Goal: Obtain resource: Download file/media

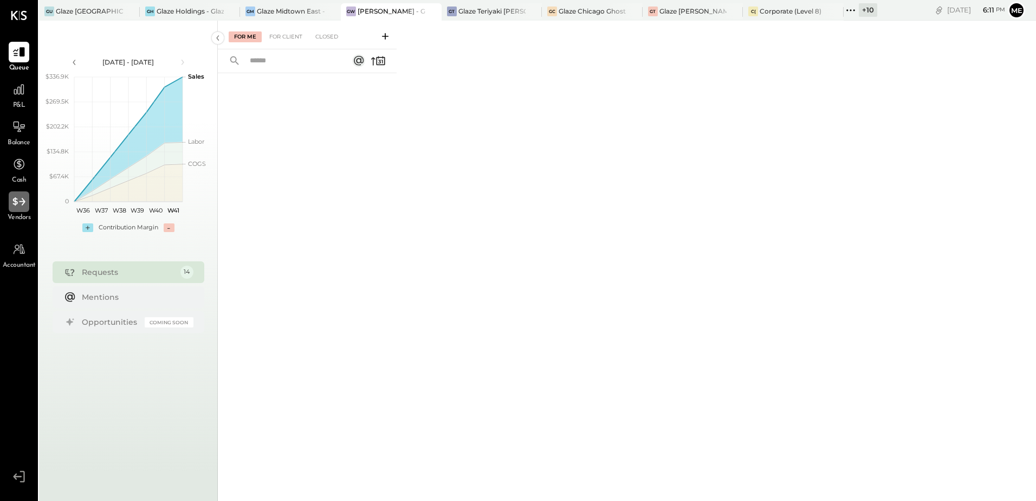
click at [20, 202] on icon at bounding box center [19, 202] width 14 height 14
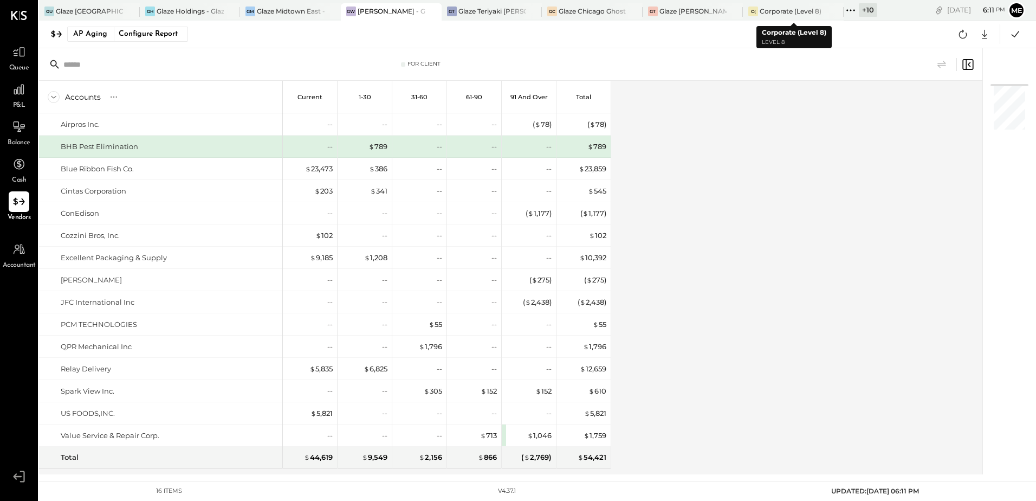
click at [846, 10] on icon at bounding box center [851, 10] width 14 height 14
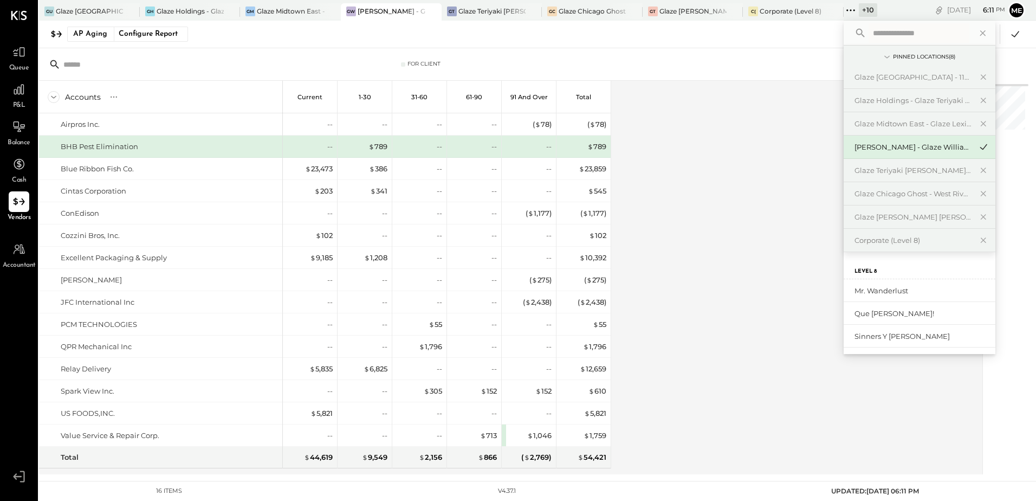
click at [888, 37] on input "text" at bounding box center [919, 33] width 101 height 20
click at [984, 74] on icon at bounding box center [983, 77] width 13 height 14
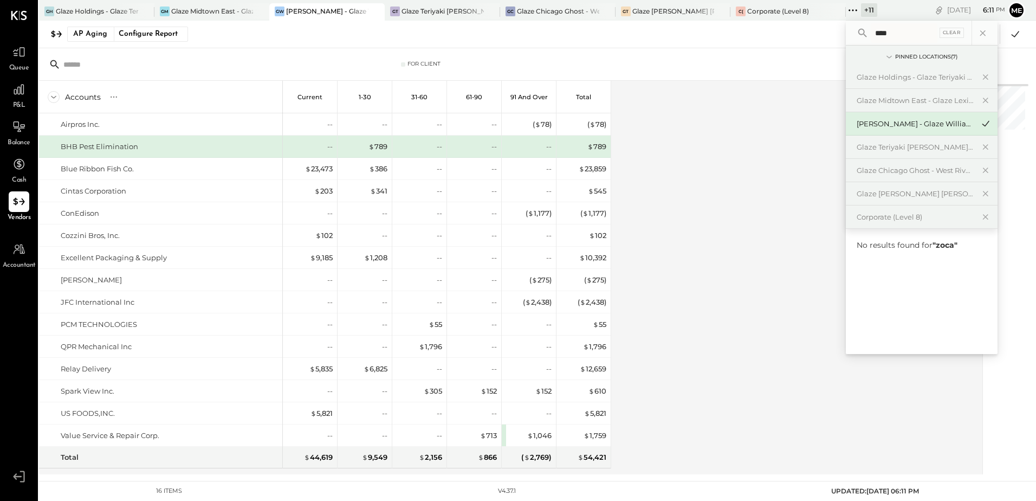
click at [984, 74] on icon at bounding box center [985, 77] width 13 height 14
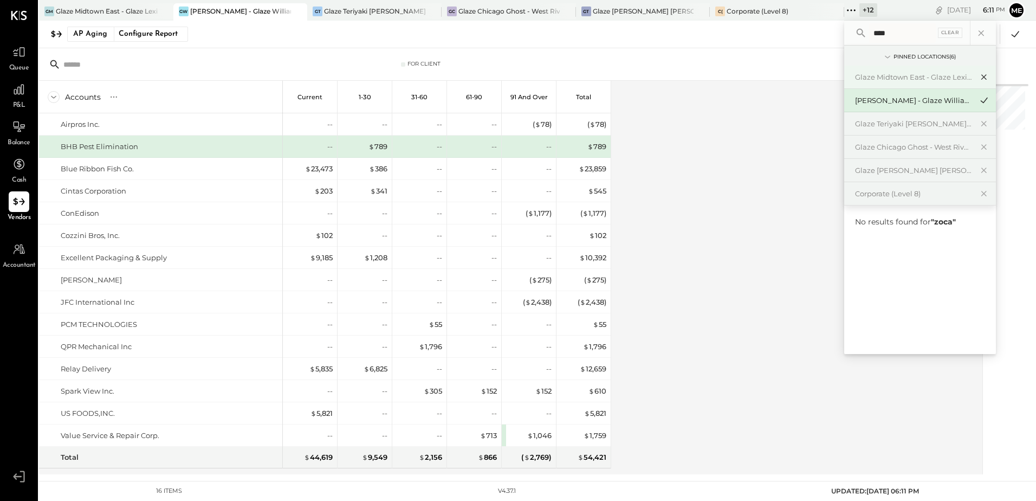
click at [986, 75] on icon at bounding box center [983, 77] width 5 height 5
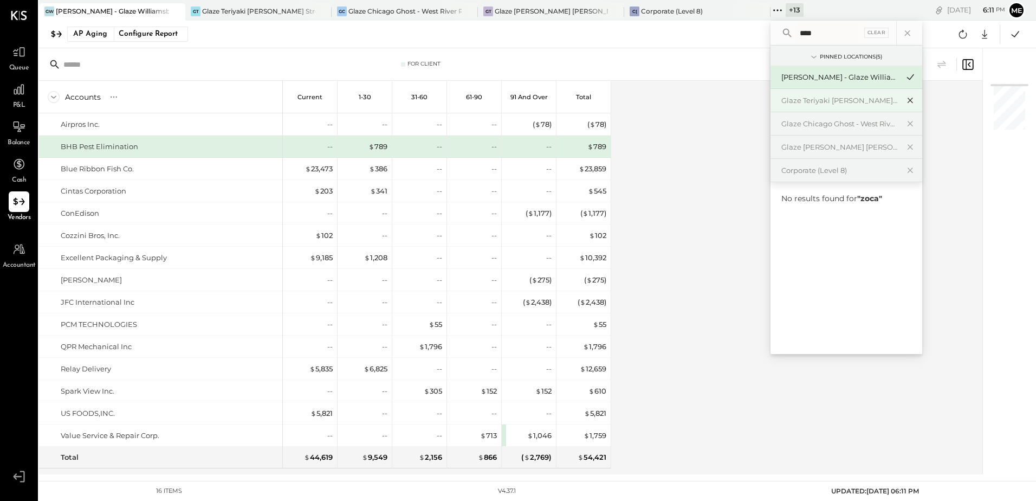
click at [907, 94] on icon at bounding box center [910, 100] width 13 height 14
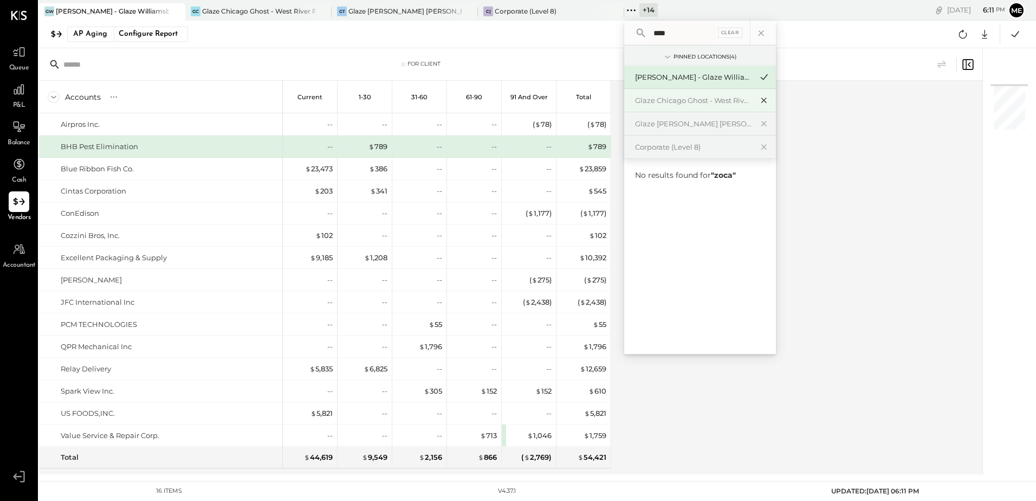
click at [767, 98] on icon at bounding box center [764, 100] width 13 height 14
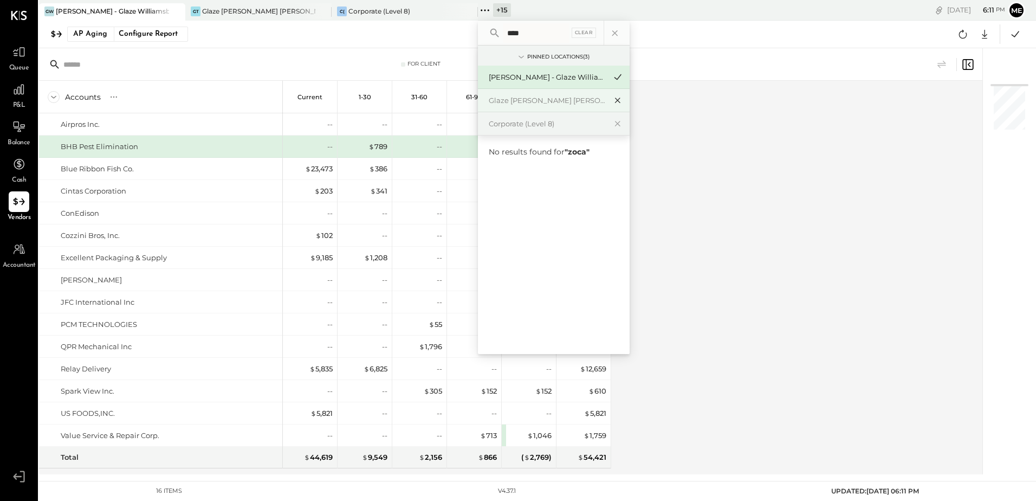
click at [618, 98] on icon at bounding box center [617, 100] width 13 height 14
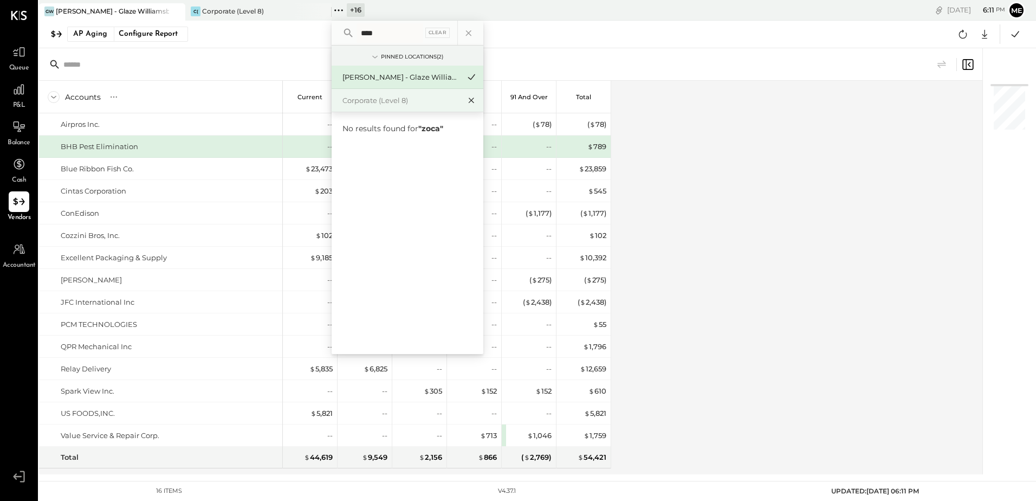
click at [470, 98] on icon at bounding box center [471, 100] width 13 height 14
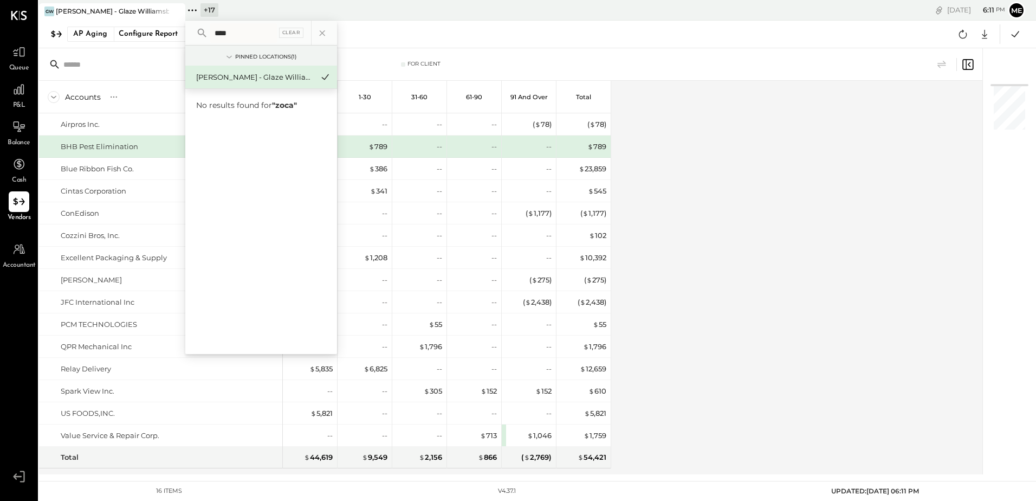
click at [251, 37] on input "****" at bounding box center [243, 33] width 67 height 20
type input "*"
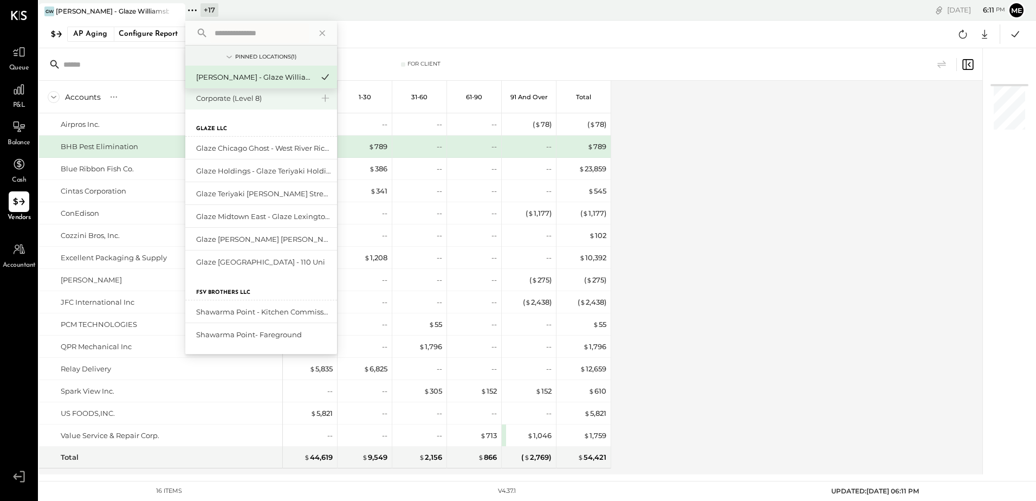
scroll to position [211, 0]
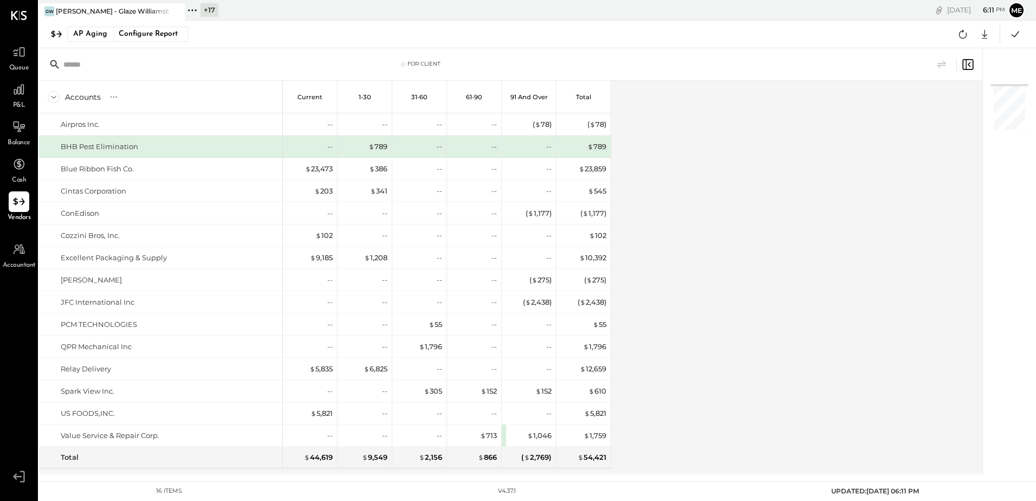
click at [189, 6] on icon at bounding box center [192, 10] width 14 height 14
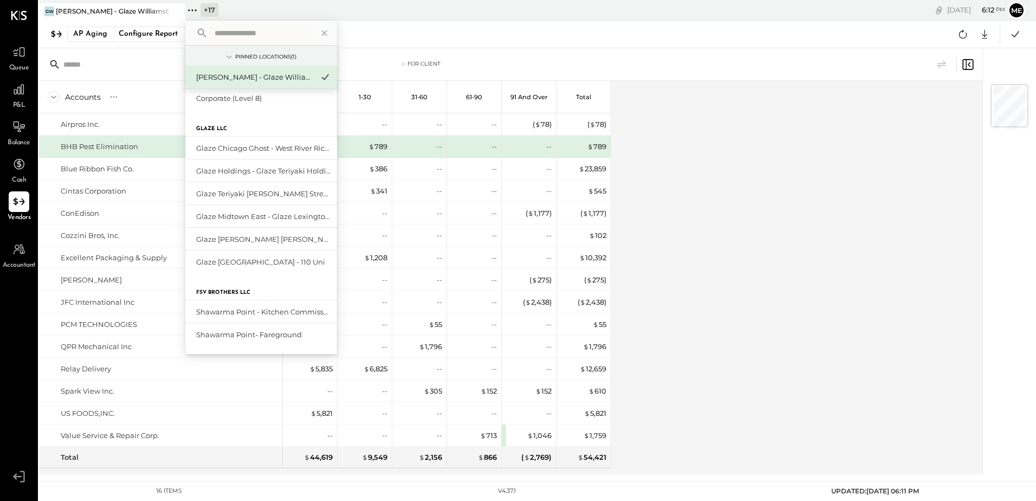
scroll to position [211, 0]
click at [285, 58] on div "Pinned Locations ( 1 )" at bounding box center [265, 57] width 61 height 8
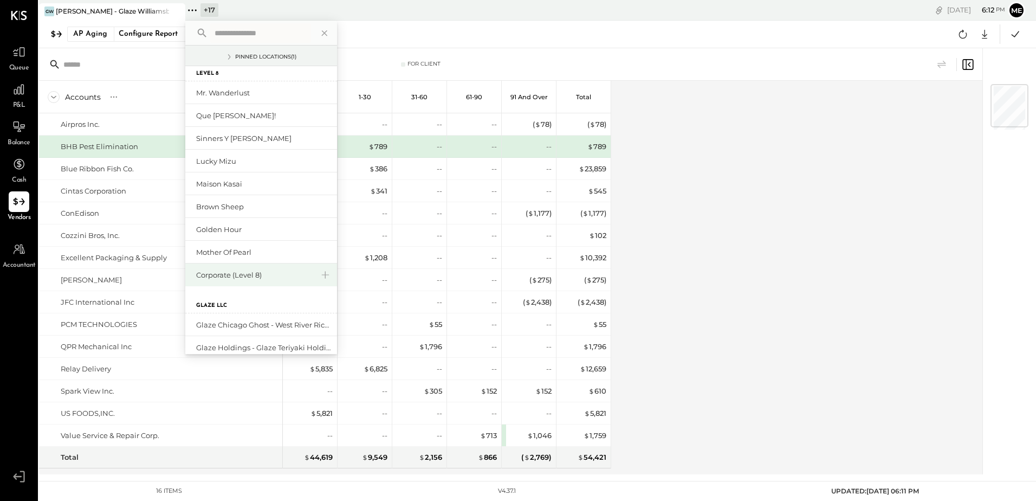
scroll to position [0, 0]
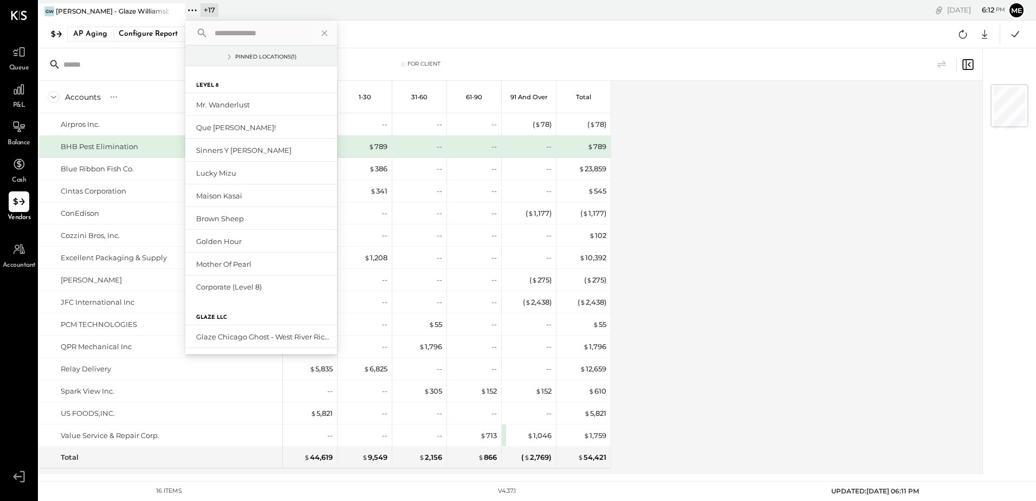
click at [232, 59] on icon at bounding box center [229, 57] width 12 height 12
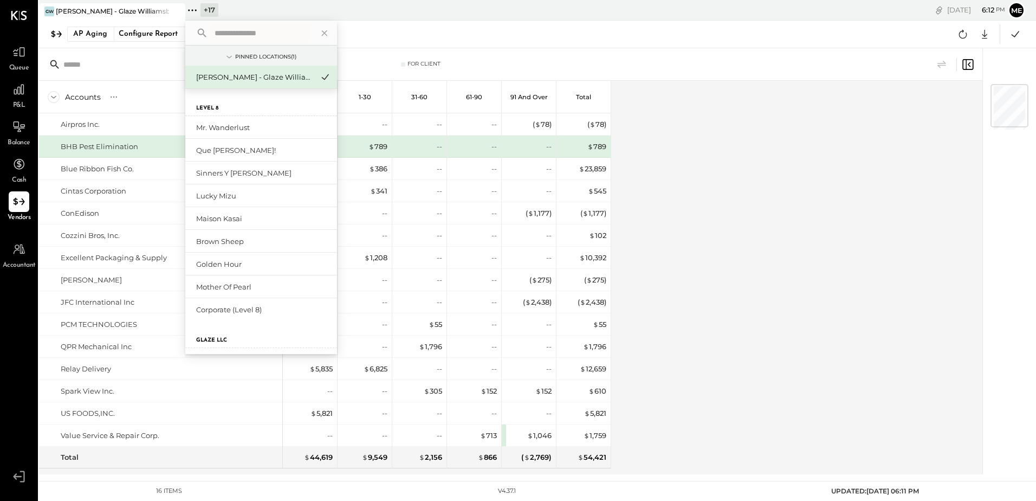
click at [230, 59] on icon at bounding box center [229, 57] width 12 height 12
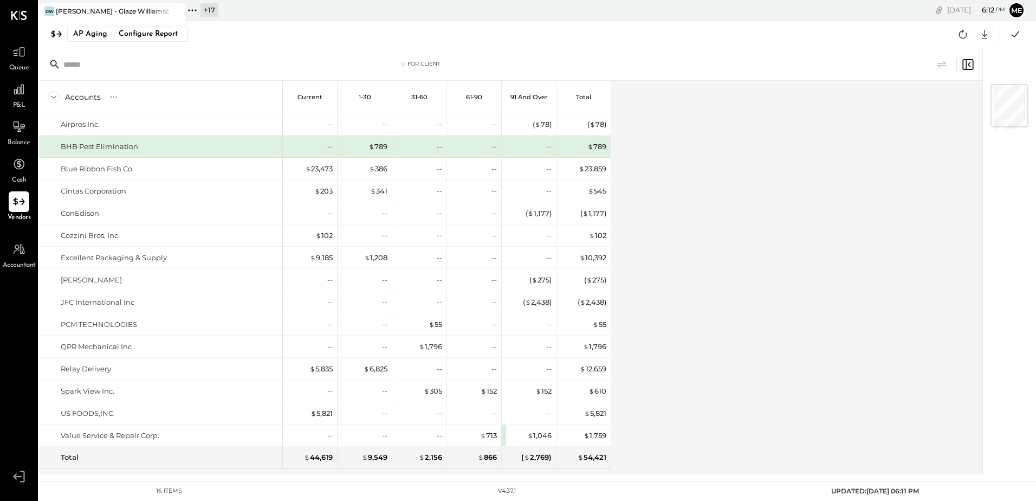
click at [721, 159] on div "Accounts S % GL Current 1-30 31-60 61-90 91 and Over Total Airpros Inc. BHB Pes…" at bounding box center [511, 277] width 945 height 393
click at [191, 11] on icon at bounding box center [192, 10] width 14 height 14
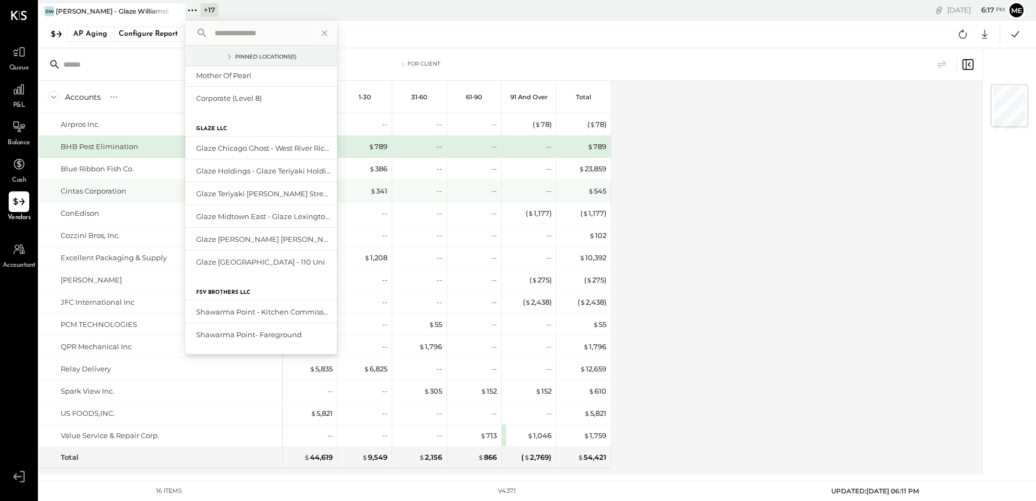
scroll to position [189, 0]
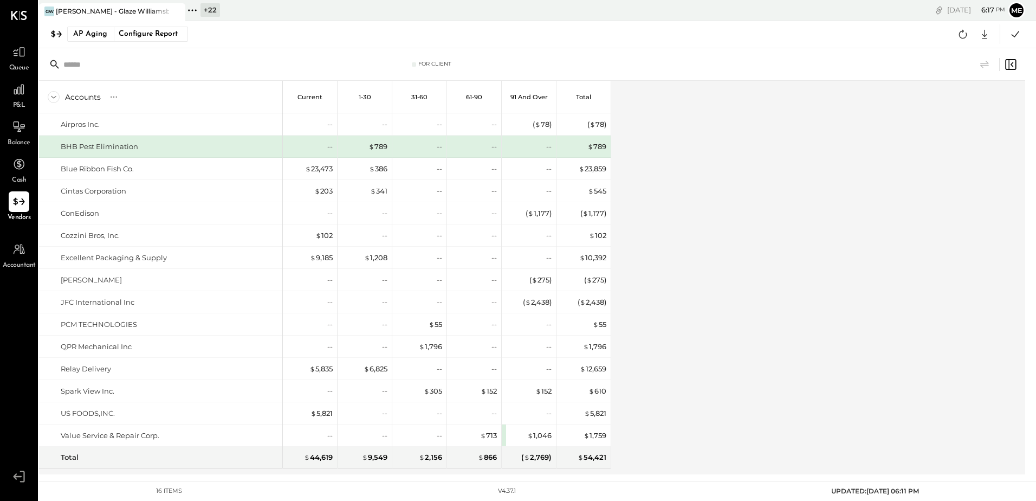
click at [195, 9] on icon at bounding box center [192, 10] width 14 height 14
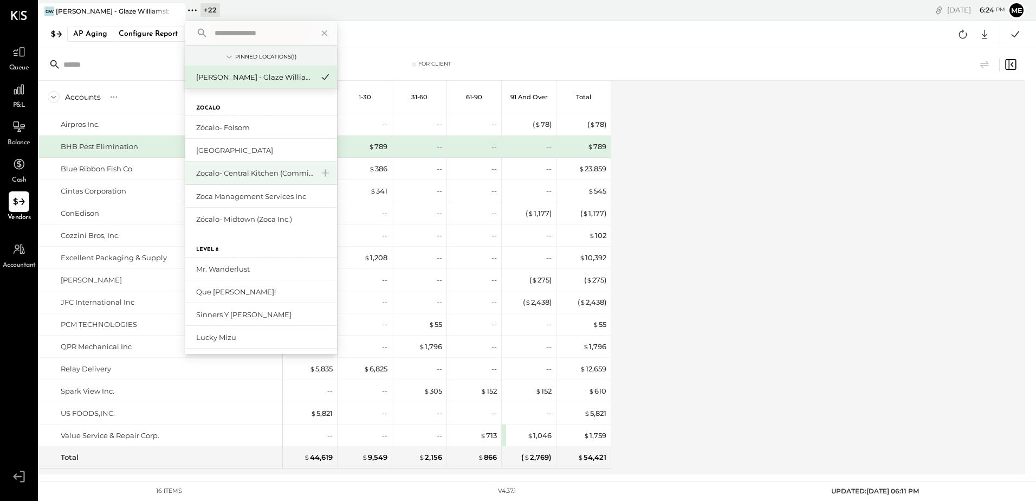
click at [225, 171] on div "Zocalo- Central Kitchen (Commissary)" at bounding box center [254, 173] width 117 height 10
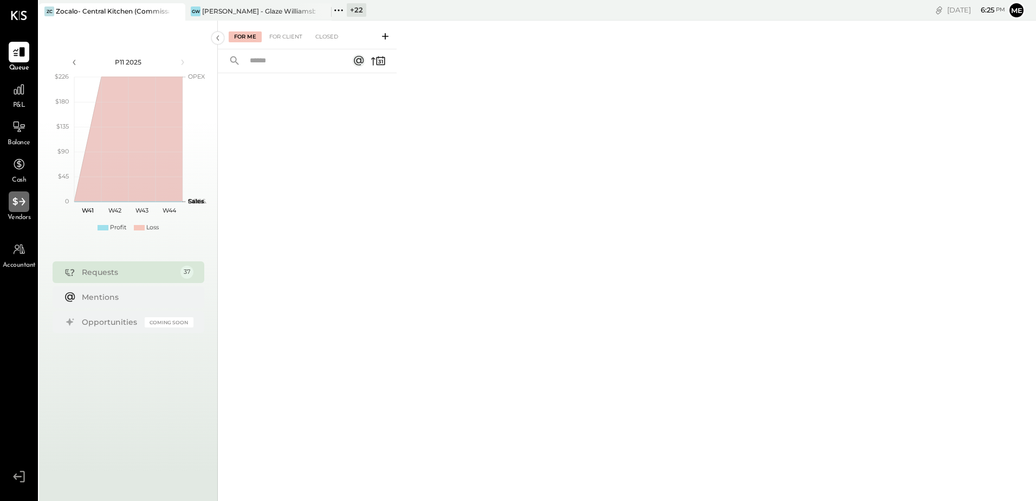
click at [25, 205] on icon at bounding box center [19, 202] width 14 height 14
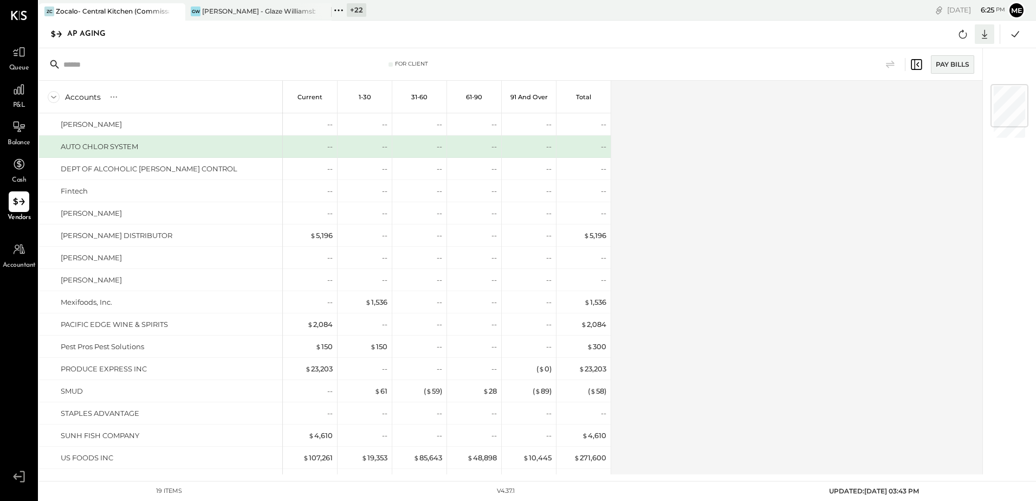
click at [982, 35] on icon at bounding box center [985, 34] width 14 height 14
click at [927, 96] on div "Excel" at bounding box center [951, 97] width 87 height 23
click at [689, 303] on div "Accounts S % GL Current 1-30 31-60 61-90 91 and Over Total ALICIA PEREZ AUTO CH…" at bounding box center [511, 277] width 945 height 393
click at [338, 11] on icon at bounding box center [339, 10] width 14 height 14
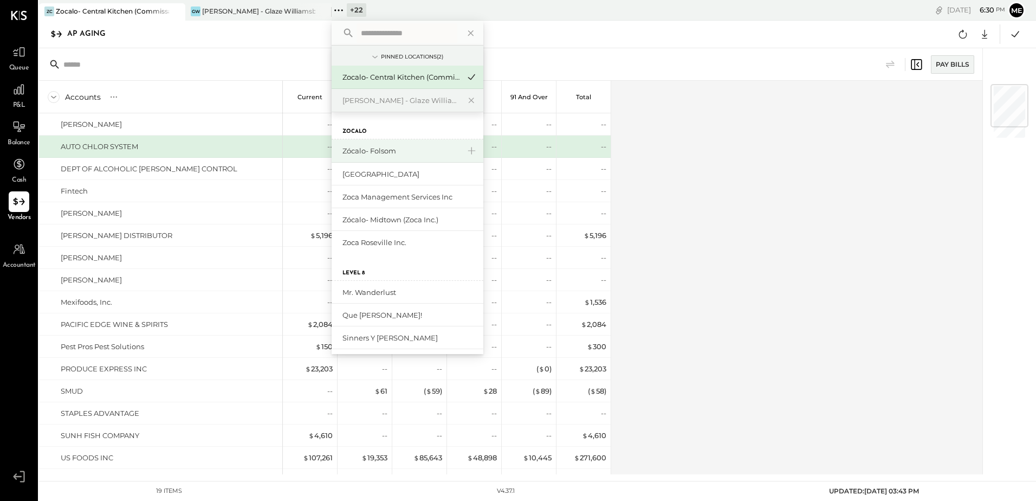
click at [411, 155] on div "Zócalo- Folsom" at bounding box center [400, 151] width 117 height 10
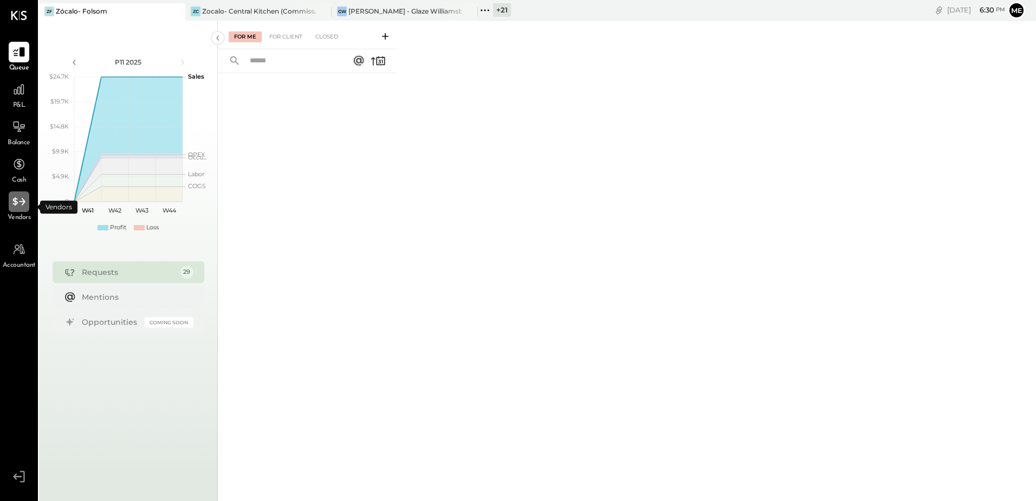
click at [15, 210] on div at bounding box center [19, 201] width 21 height 21
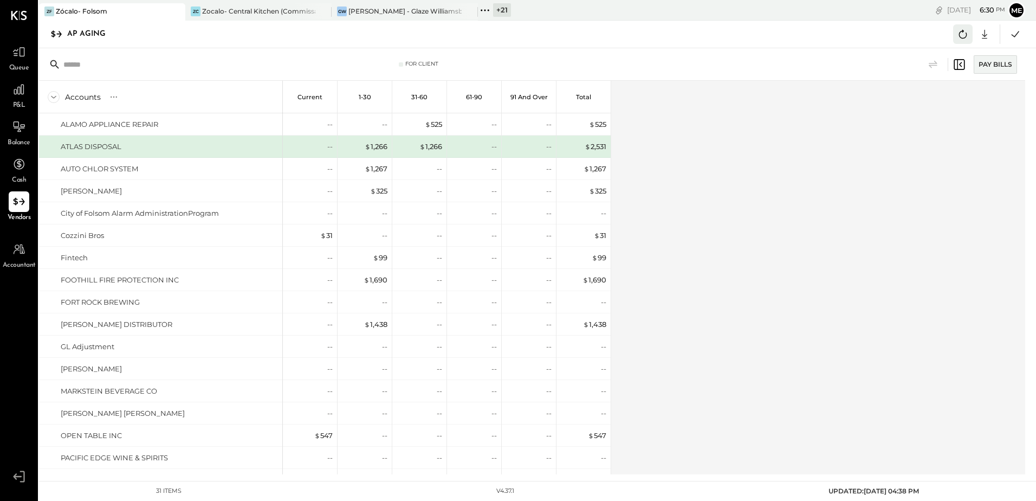
click at [959, 36] on icon at bounding box center [963, 34] width 8 height 9
click at [986, 41] on icon at bounding box center [985, 34] width 14 height 14
click at [954, 96] on div "Excel" at bounding box center [951, 97] width 87 height 23
drag, startPoint x: 645, startPoint y: 127, endPoint x: 454, endPoint y: 54, distance: 204.3
click at [645, 127] on div "Accounts S % GL Current 1-30 31-60 61-90 91 and Over Total ALAMO APPLIANCE REPA…" at bounding box center [533, 277] width 988 height 393
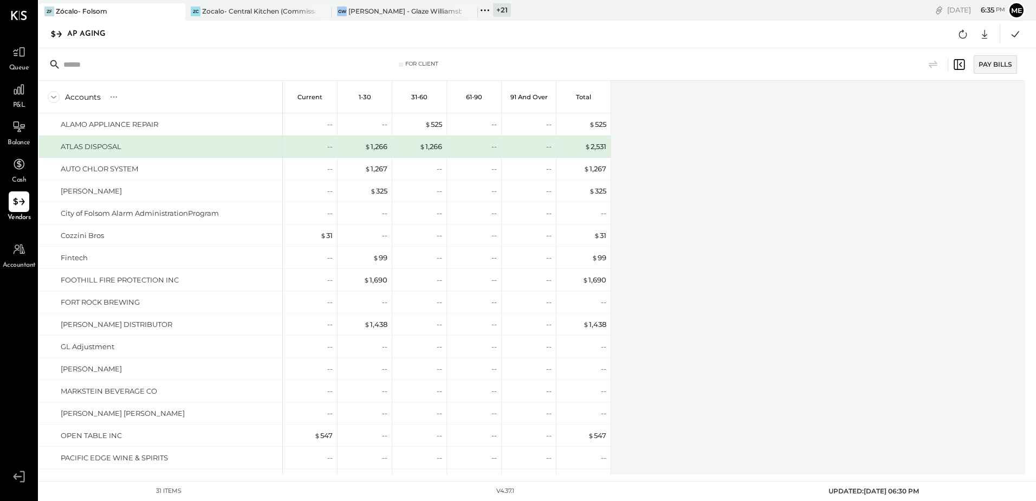
click at [486, 11] on icon at bounding box center [485, 10] width 14 height 14
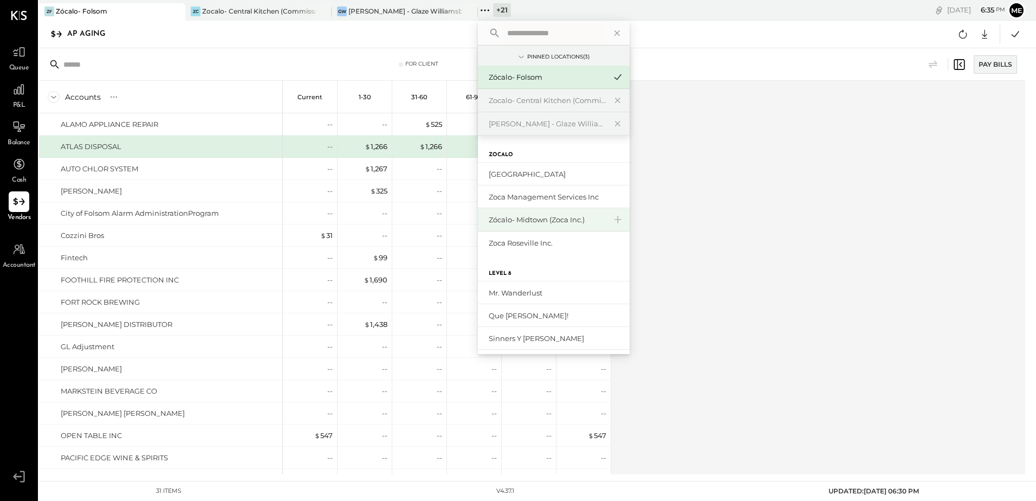
click at [569, 217] on div "Zócalo- Midtown (Zoca Inc.)" at bounding box center [547, 220] width 117 height 10
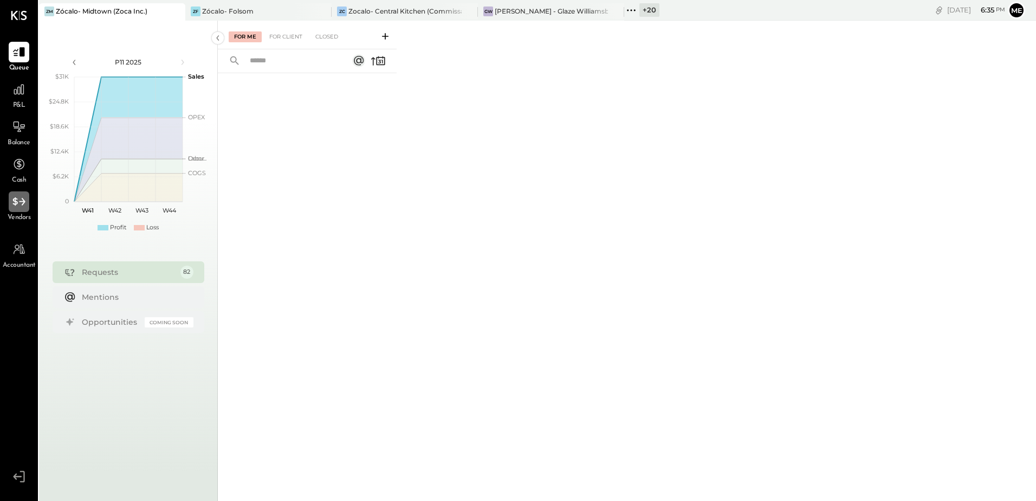
click at [10, 211] on div at bounding box center [19, 201] width 21 height 21
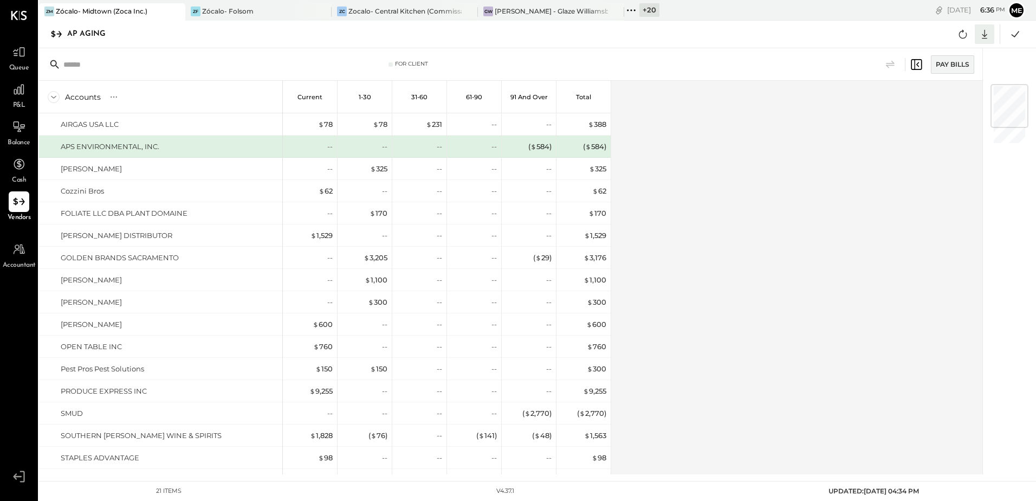
click at [981, 34] on icon at bounding box center [985, 34] width 14 height 14
click at [946, 95] on div "Excel" at bounding box center [951, 97] width 87 height 23
click at [643, 249] on div "Accounts S % GL Current 1-30 31-60 61-90 91 and Over Total AIRGAS USA LLC APS E…" at bounding box center [511, 277] width 945 height 393
click at [631, 7] on icon at bounding box center [631, 10] width 14 height 14
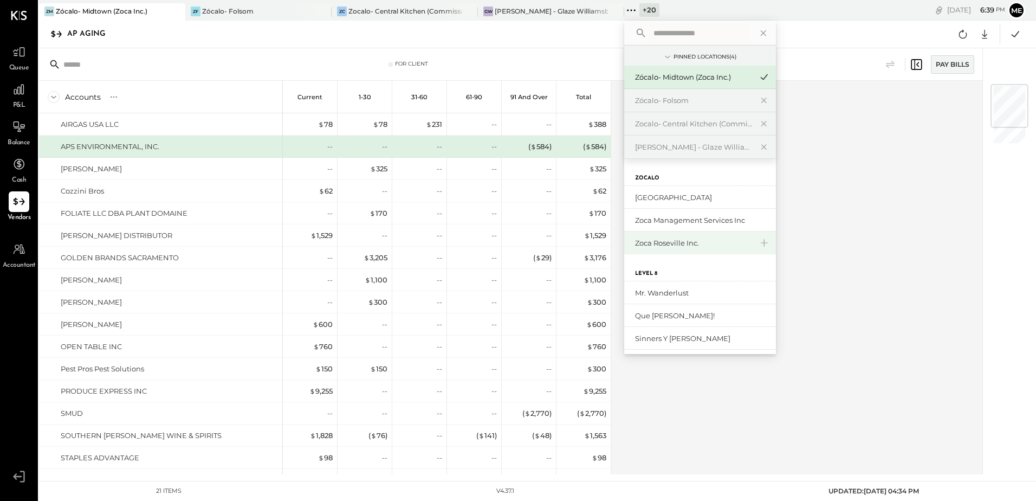
click at [698, 240] on div "Zoca Roseville Inc." at bounding box center [693, 243] width 117 height 10
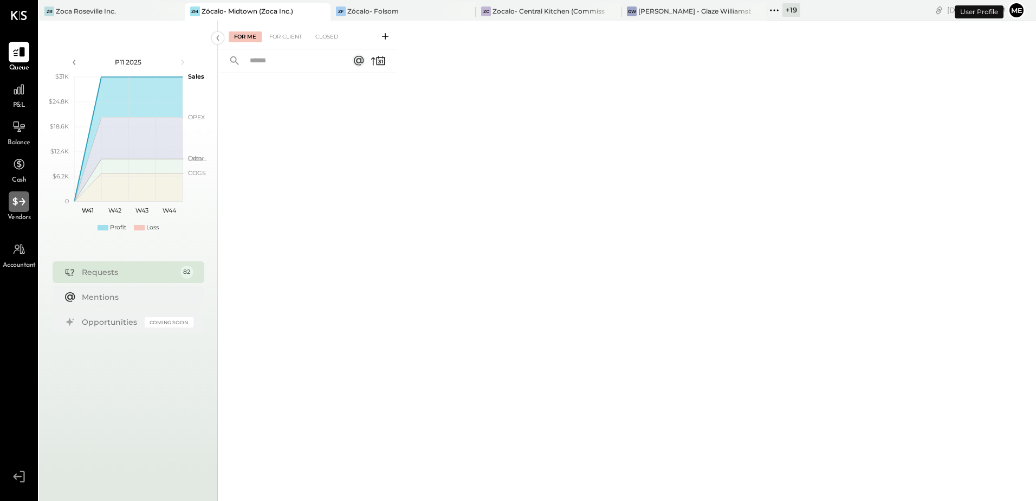
click at [10, 202] on div at bounding box center [19, 201] width 21 height 21
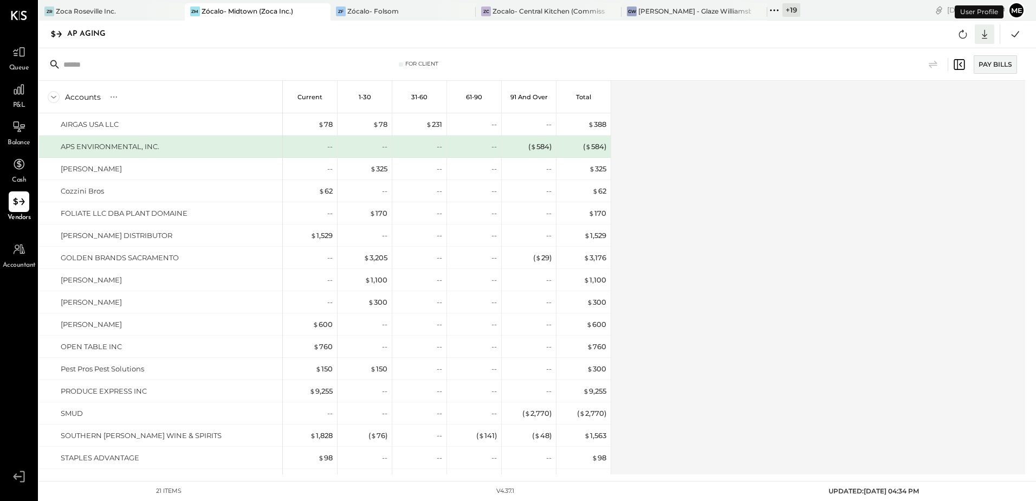
click at [982, 33] on icon at bounding box center [985, 34] width 14 height 14
click at [952, 96] on div "Excel" at bounding box center [951, 97] width 87 height 23
click at [773, 10] on icon at bounding box center [774, 10] width 2 height 2
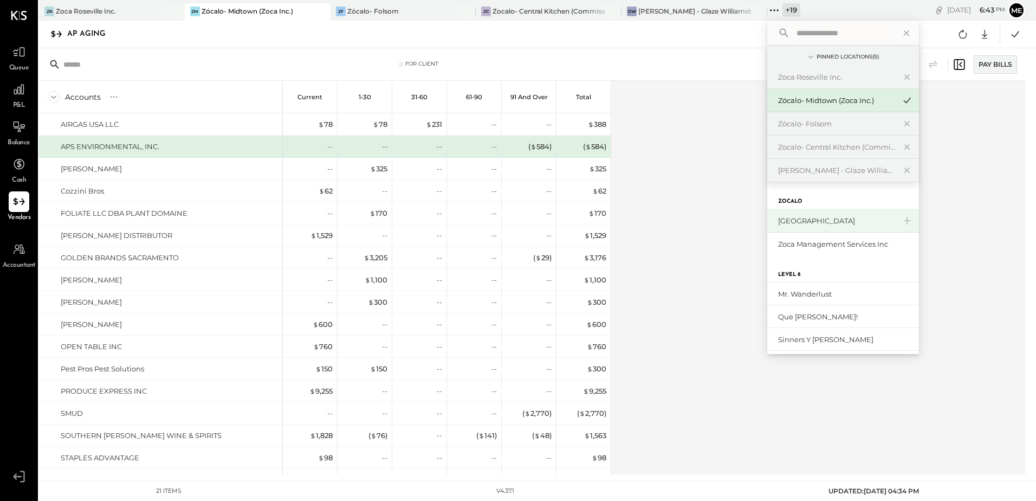
click at [835, 225] on div "Zócalo- University Village" at bounding box center [836, 221] width 117 height 10
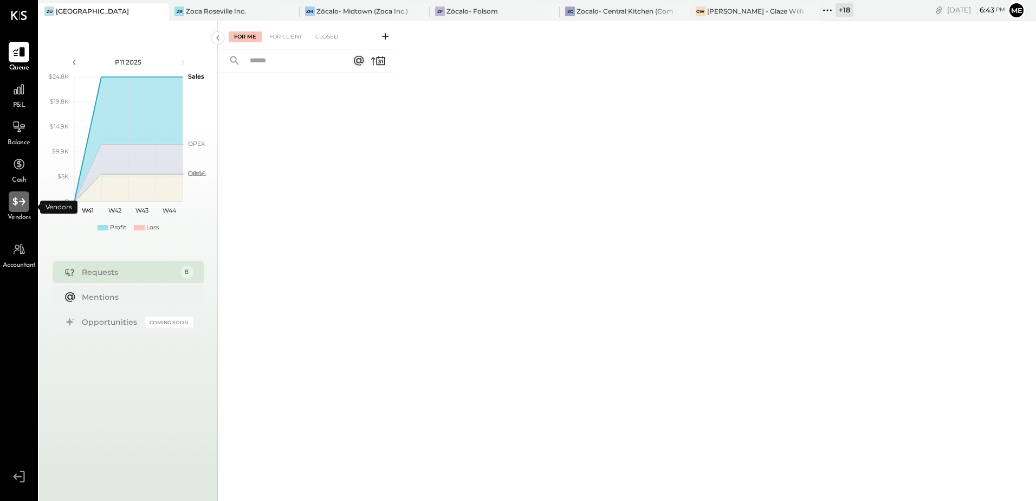
click at [18, 210] on div at bounding box center [19, 201] width 21 height 21
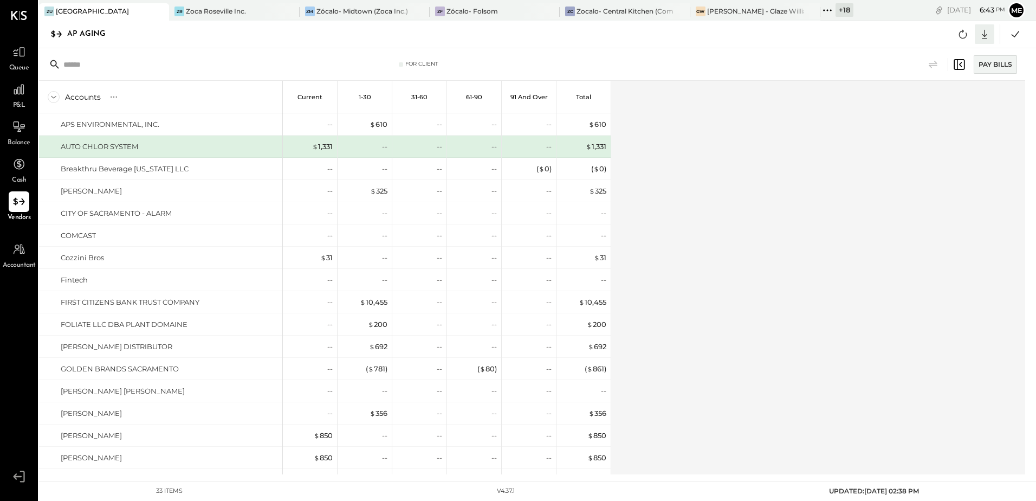
click at [986, 35] on icon at bounding box center [985, 34] width 14 height 14
click at [950, 100] on div "Excel" at bounding box center [951, 97] width 87 height 23
click at [701, 110] on div "Accounts S % GL Current 1-30 31-60 61-90 91 and Over Total APS ENVIRONMENTAL, I…" at bounding box center [533, 277] width 988 height 393
click at [825, 9] on icon at bounding box center [827, 10] width 14 height 14
click at [746, 160] on div "Accounts S % GL Current 1-30 31-60 61-90 91 and Over Total APS ENVIRONMENTAL, I…" at bounding box center [533, 277] width 988 height 393
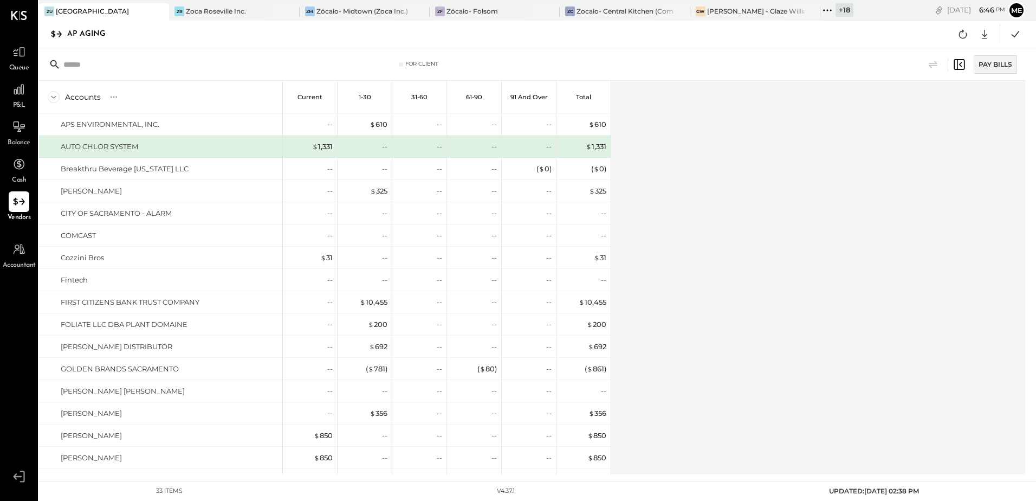
click at [825, 6] on icon at bounding box center [827, 10] width 14 height 14
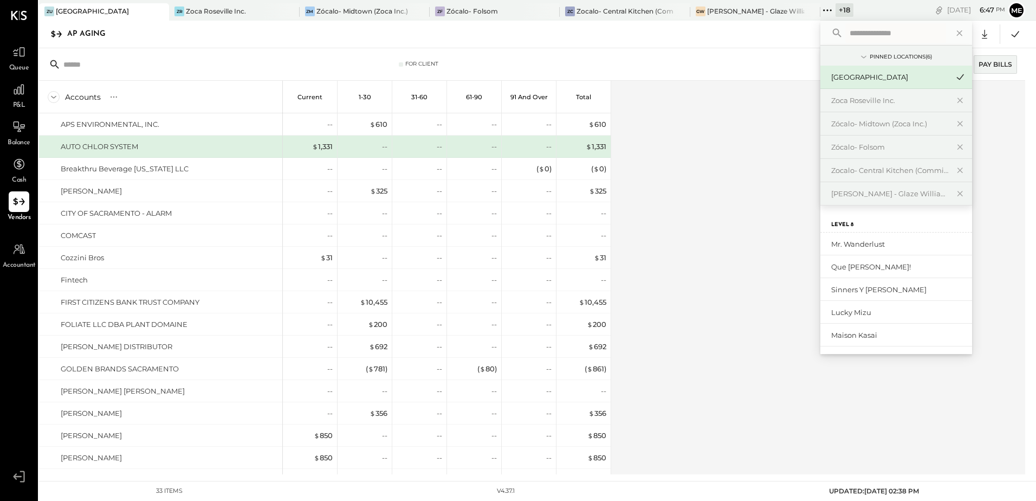
click at [867, 31] on input "text" at bounding box center [895, 33] width 101 height 20
type input "****"
click at [867, 245] on div "Zoca Management Services Inc" at bounding box center [889, 244] width 117 height 10
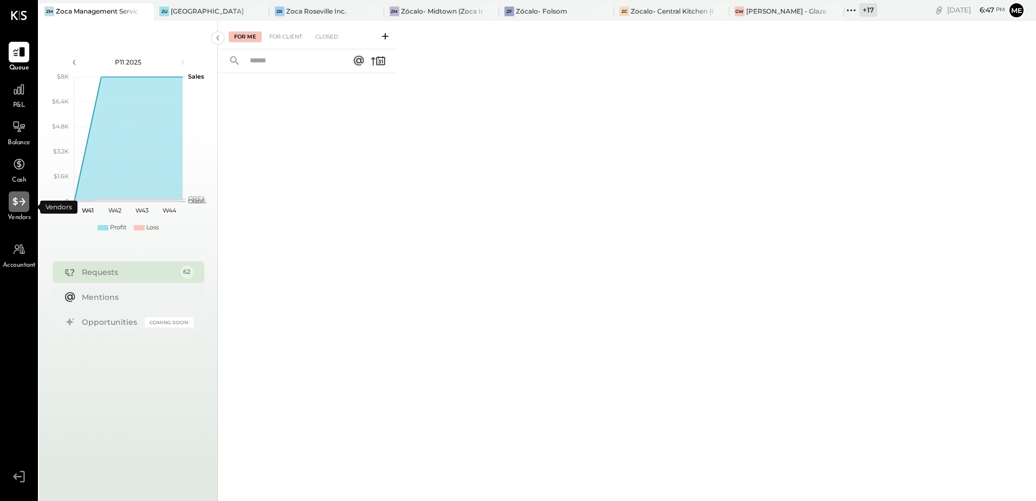
click at [21, 202] on icon at bounding box center [18, 201] width 12 height 8
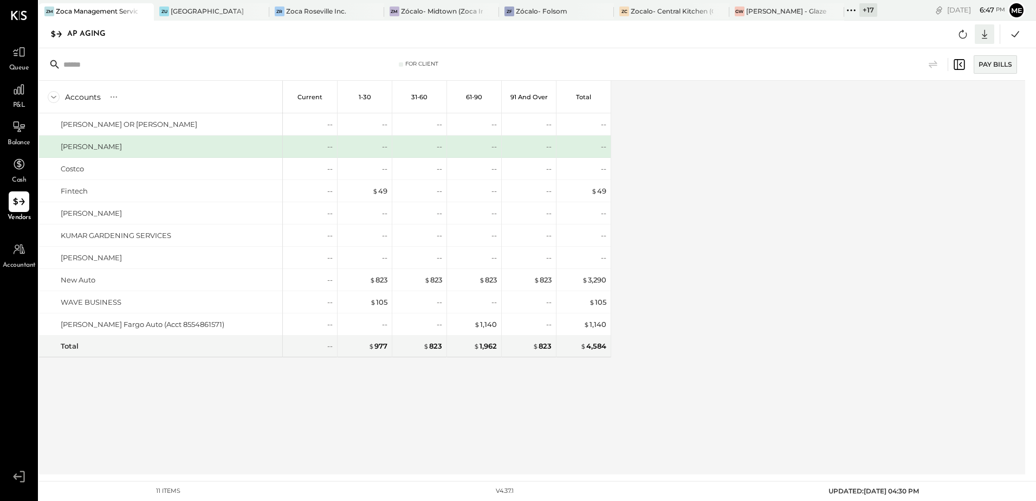
click at [981, 35] on icon at bounding box center [985, 34] width 14 height 14
click at [936, 106] on div "Excel" at bounding box center [951, 97] width 87 height 23
